Goal: Transaction & Acquisition: Purchase product/service

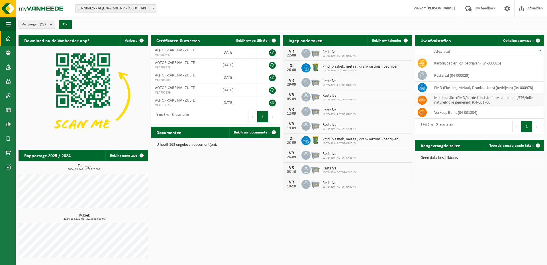
click at [422, 101] on icon at bounding box center [422, 100] width 6 height 4
click at [472, 98] on td "multi plastics (PMD/harde kunststoffen/spanbanden/EPS/folie naturel/folie gemen…" at bounding box center [487, 100] width 114 height 13
click at [423, 100] on icon at bounding box center [422, 100] width 6 height 6
click at [454, 99] on td "multi plastics (PMD/harde kunststoffen/spanbanden/EPS/folie naturel/folie gemen…" at bounding box center [487, 100] width 114 height 13
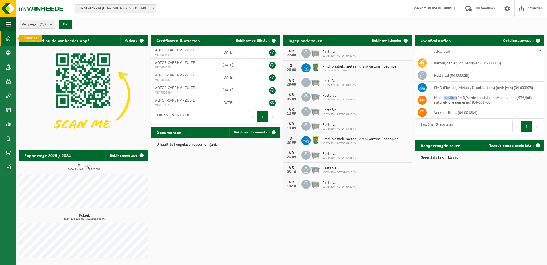
click at [7, 41] on span at bounding box center [8, 38] width 5 height 14
click at [425, 100] on span at bounding box center [421, 99] width 9 height 9
click at [454, 99] on td "multi plastics (PMD/harde kunststoffen/spanbanden/EPS/folie naturel/folie gemen…" at bounding box center [487, 100] width 114 height 13
click at [424, 101] on icon at bounding box center [422, 100] width 6 height 4
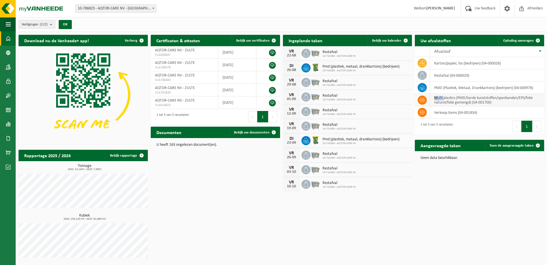
click at [424, 101] on icon at bounding box center [422, 100] width 6 height 4
click at [8, 152] on span at bounding box center [8, 152] width 5 height 14
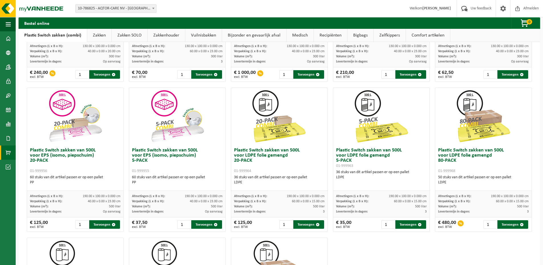
scroll to position [142, 0]
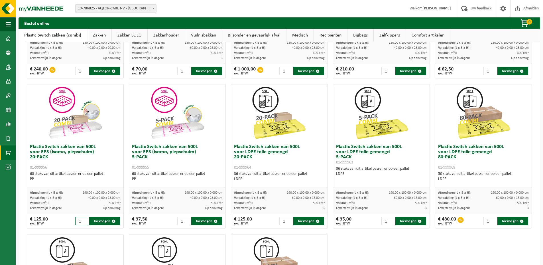
click at [81, 220] on input "1" at bounding box center [81, 220] width 13 height 9
click at [84, 219] on input "2" at bounding box center [81, 220] width 13 height 9
click at [101, 220] on button "Toevoegen" at bounding box center [104, 220] width 31 height 9
type input "1"
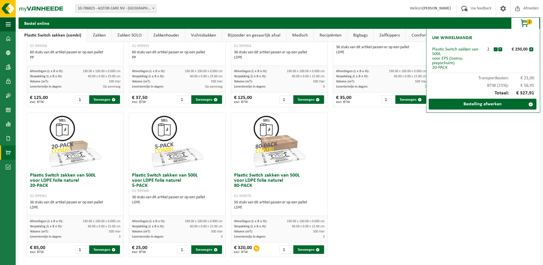
scroll to position [270, 0]
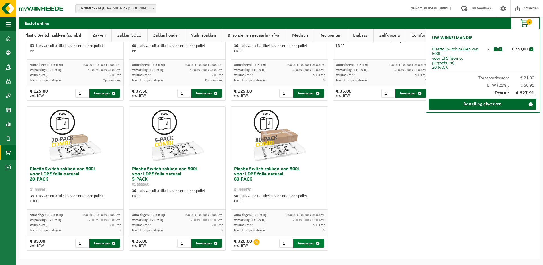
click at [306, 242] on button "Toevoegen" at bounding box center [308, 243] width 31 height 9
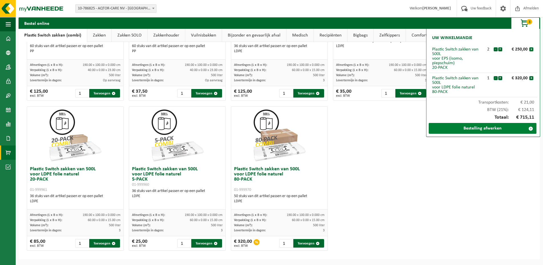
click at [481, 127] on link "Bestelling afwerken" at bounding box center [482, 128] width 108 height 11
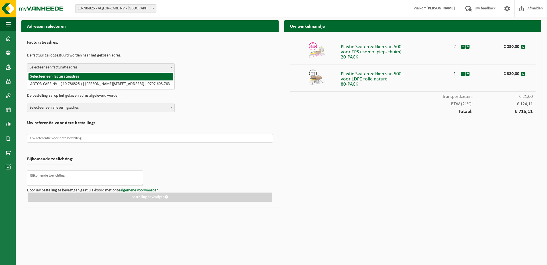
click at [169, 66] on span at bounding box center [172, 67] width 6 height 7
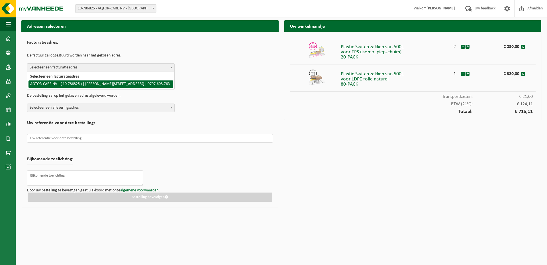
select select "28655"
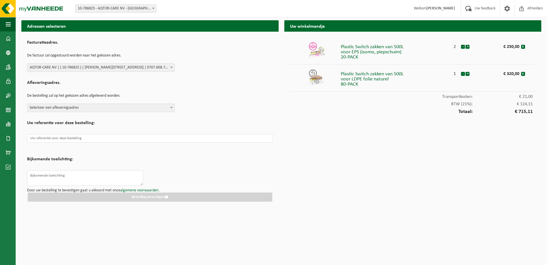
click at [172, 109] on span at bounding box center [172, 107] width 6 height 7
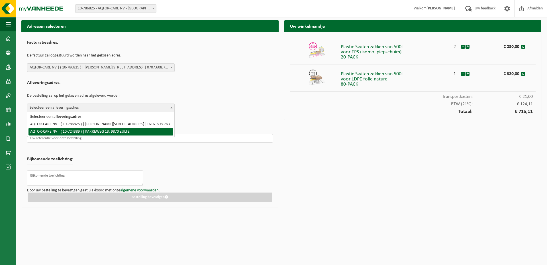
select select "6863"
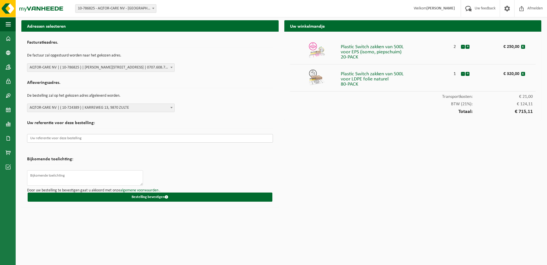
click at [138, 140] on input "text" at bounding box center [150, 138] width 246 height 9
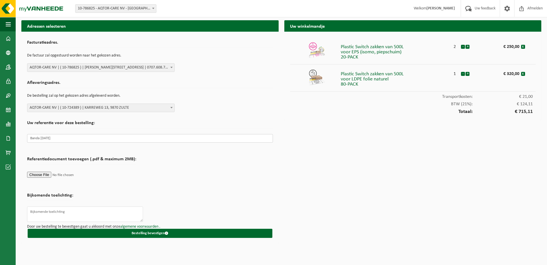
type input "Banda 18/08/2025"
click at [158, 232] on button "Bestelling bevestigen" at bounding box center [150, 232] width 245 height 9
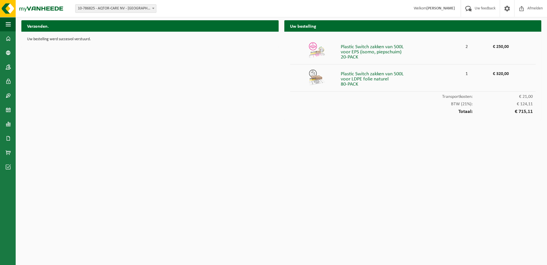
click at [302, 96] on div "Transportkosten: € 21,00" at bounding box center [413, 94] width 246 height 7
